Goal: Information Seeking & Learning: Learn about a topic

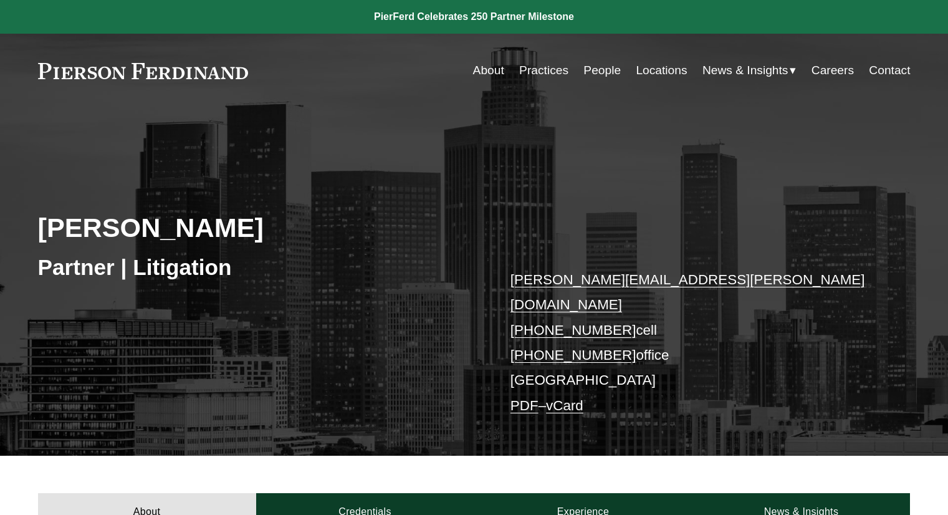
scroll to position [311, 0]
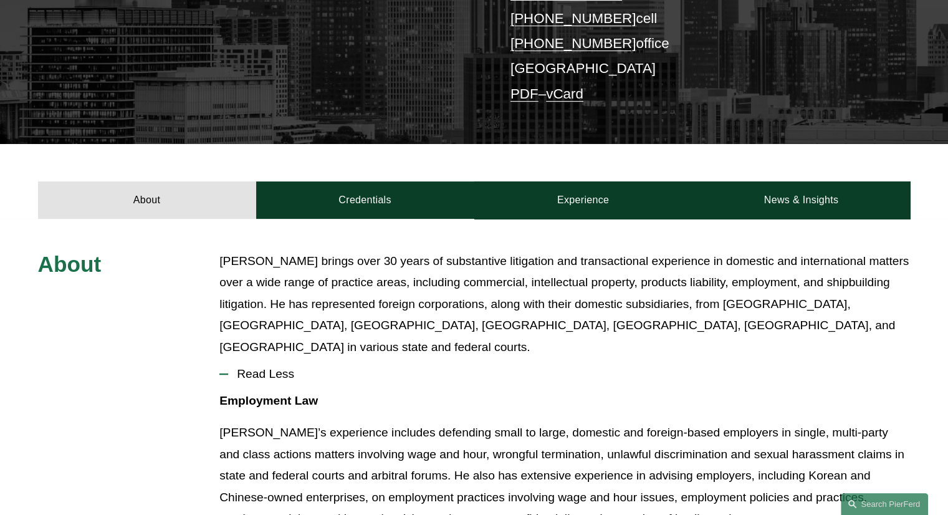
drag, startPoint x: 477, startPoint y: 361, endPoint x: 397, endPoint y: 372, distance: 80.5
click at [400, 390] on p "Employment Law" at bounding box center [564, 401] width 690 height 22
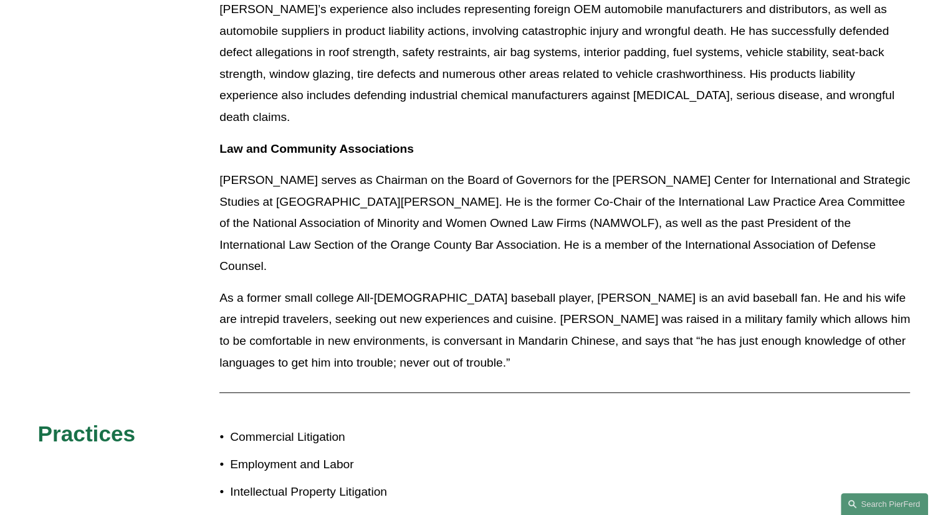
scroll to position [1184, 0]
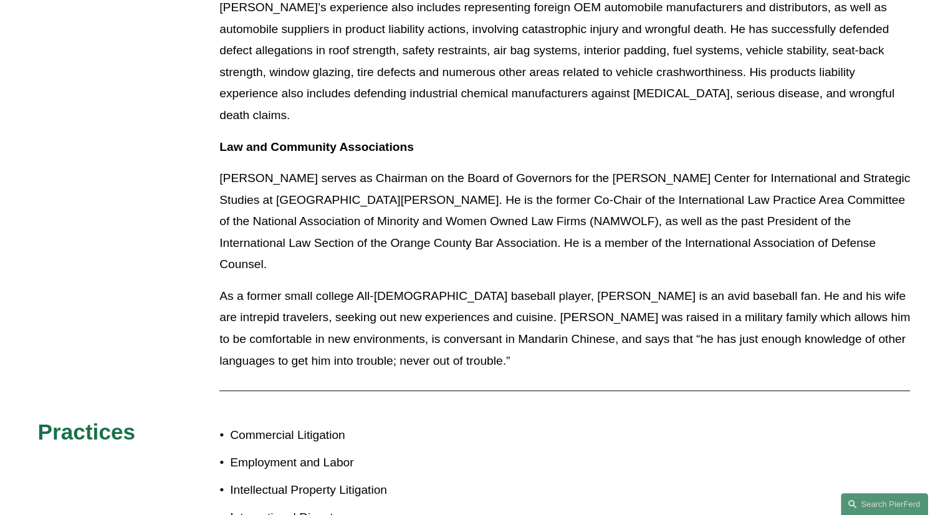
drag, startPoint x: 628, startPoint y: 390, endPoint x: 576, endPoint y: 422, distance: 61.2
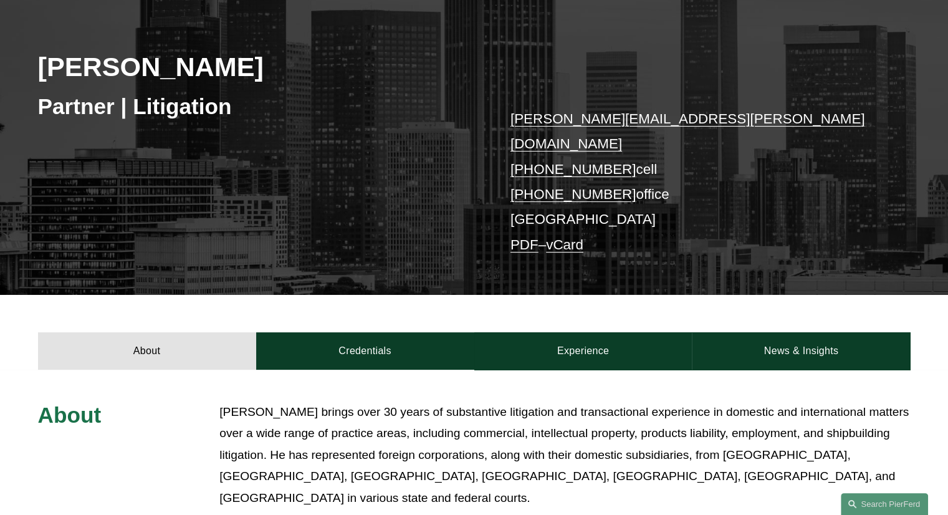
scroll to position [249, 0]
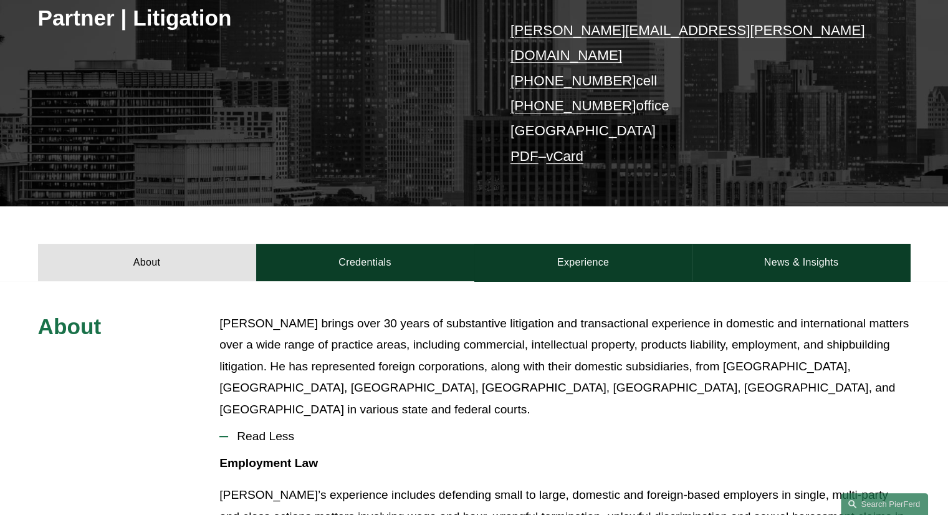
drag, startPoint x: 493, startPoint y: 356, endPoint x: 438, endPoint y: 376, distance: 58.9
click at [436, 373] on p "[PERSON_NAME] brings over 30 years of substantive litigation and transactional …" at bounding box center [564, 367] width 690 height 108
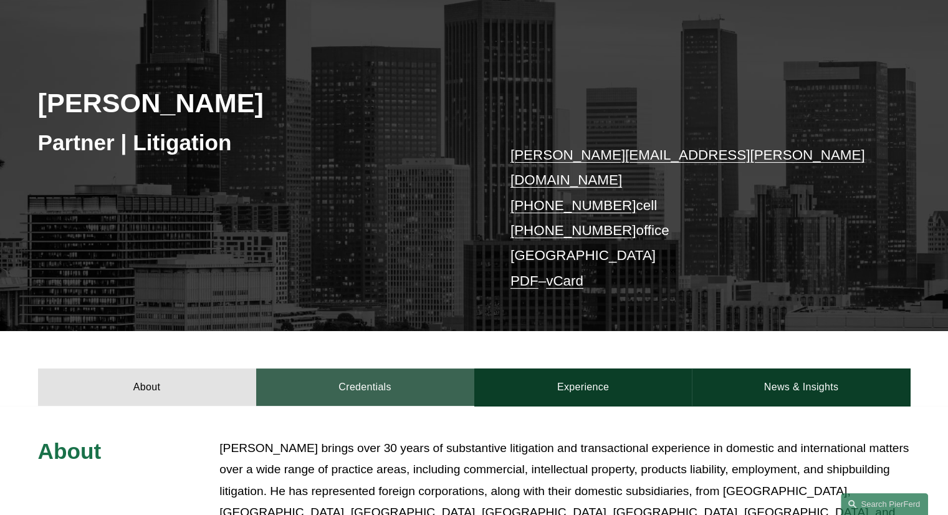
click at [383, 368] on link "Credentials" at bounding box center [365, 386] width 218 height 37
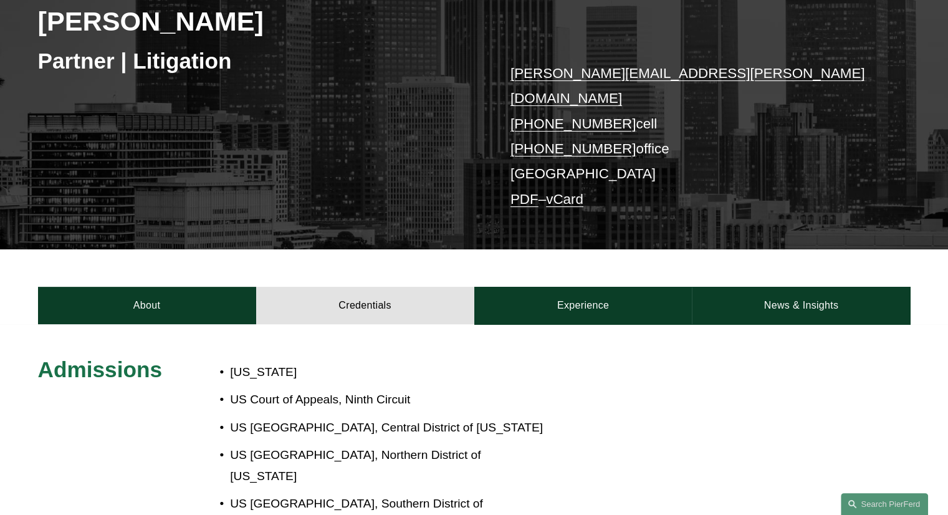
scroll to position [249, 0]
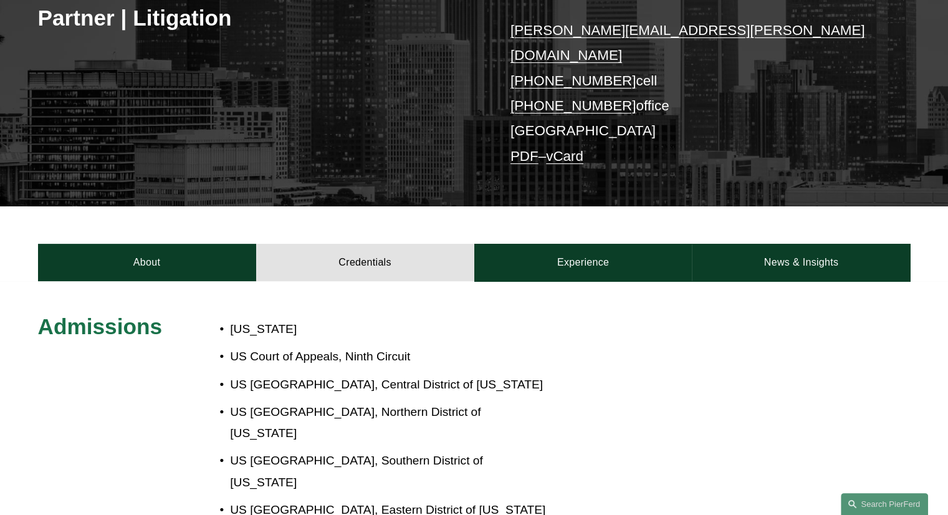
click at [578, 281] on div "Admissions [US_STATE] US Court of Appeals, Ninth Circuit US District Court, Cen…" at bounding box center [474, 475] width 948 height 389
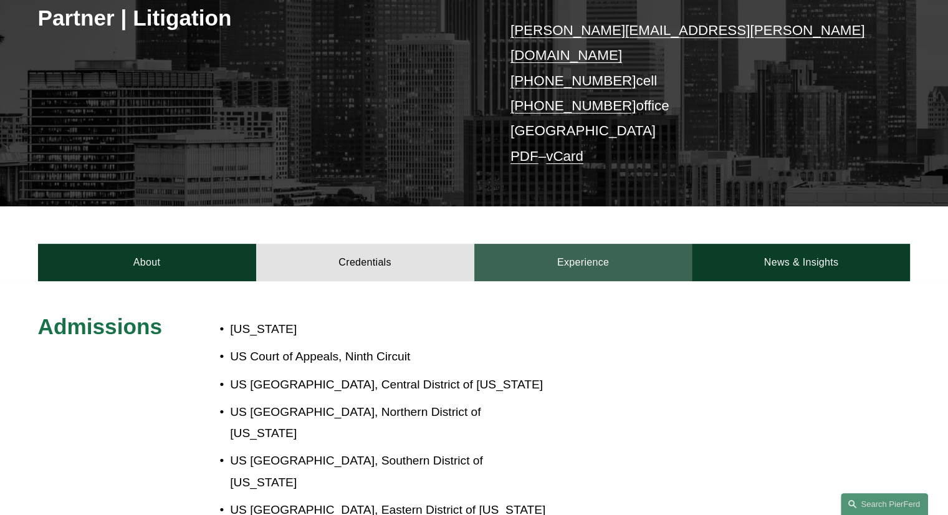
click at [578, 259] on link "Experience" at bounding box center [583, 262] width 218 height 37
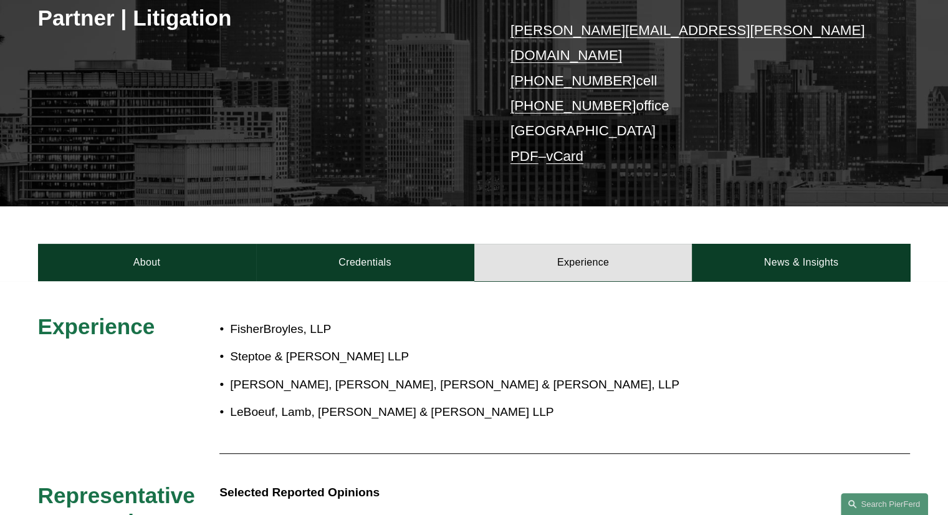
drag, startPoint x: 603, startPoint y: 345, endPoint x: 519, endPoint y: 363, distance: 85.9
click at [520, 374] on p "[PERSON_NAME], [PERSON_NAME], [PERSON_NAME] & [PERSON_NAME], LLP" at bounding box center [515, 385] width 571 height 22
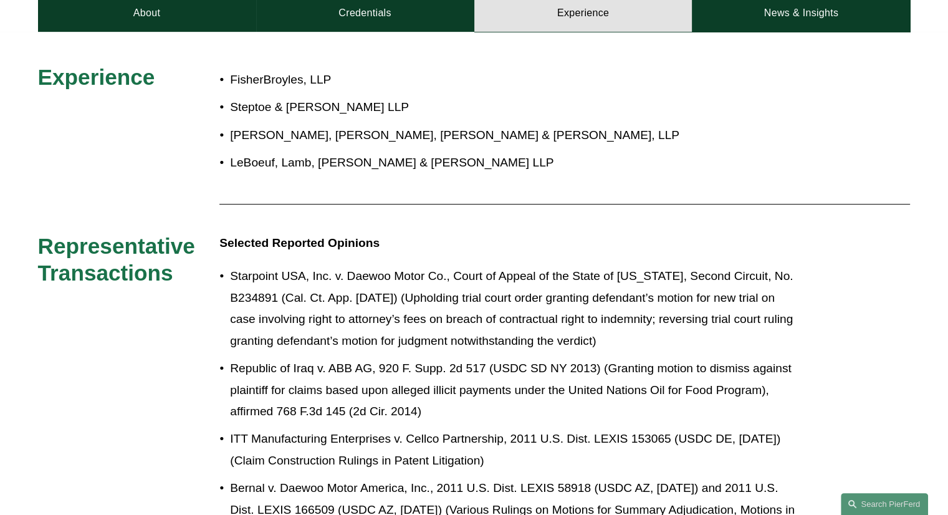
scroll to position [561, 0]
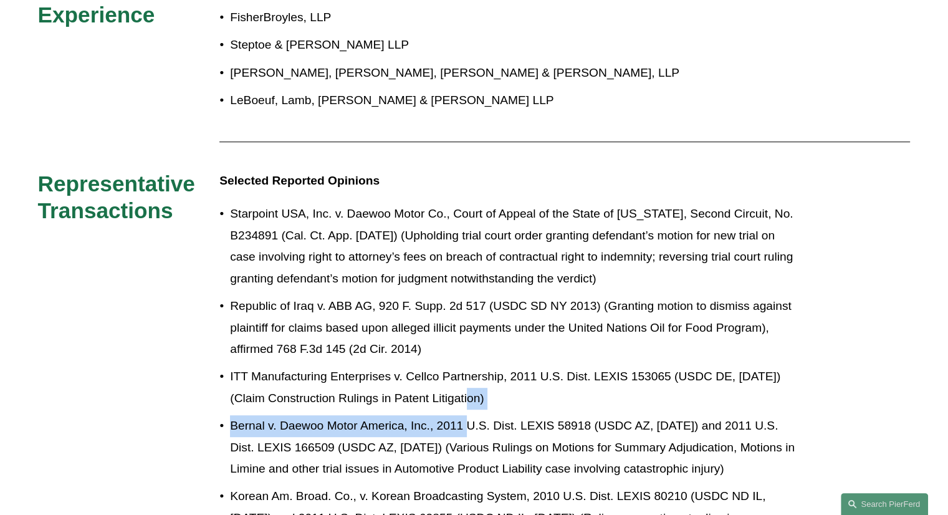
drag, startPoint x: 518, startPoint y: 362, endPoint x: 468, endPoint y: 391, distance: 57.0
click at [510, 369] on p "ITT Manufacturing Enterprises v. Cellco Partnership, 2011 U.S. Dist. LEXIS 1530…" at bounding box center [515, 387] width 571 height 43
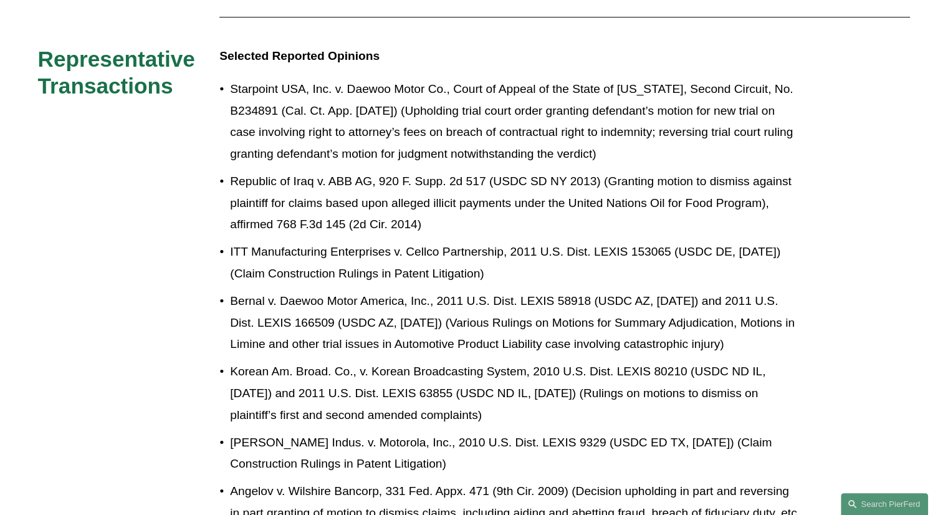
click at [633, 370] on p "Korean Am. Broad. Co., v. Korean Broadcasting System, 2010 U.S. Dist. LEXIS 802…" at bounding box center [515, 393] width 571 height 65
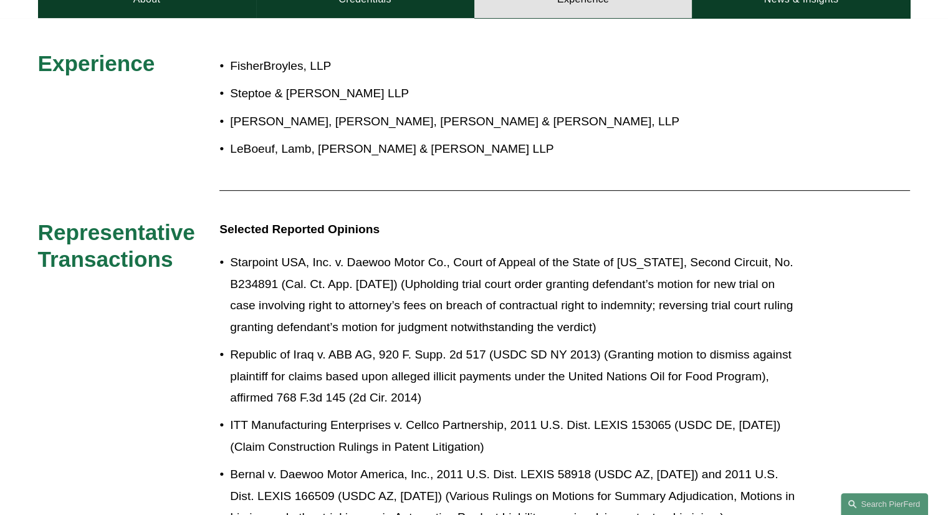
scroll to position [498, 0]
